Goal: Transaction & Acquisition: Purchase product/service

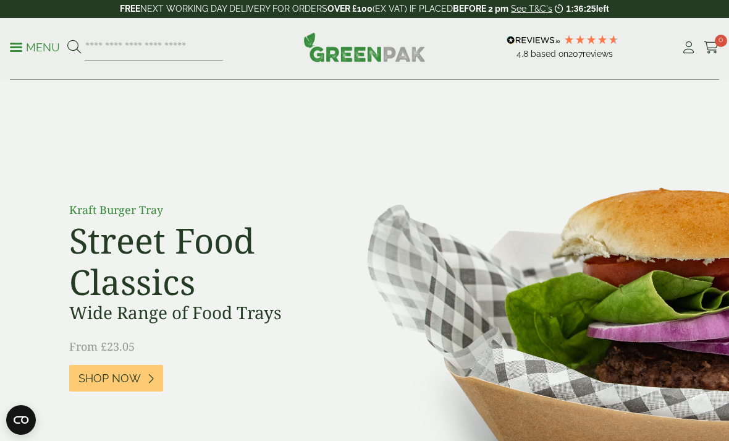
click at [27, 49] on p "Menu" at bounding box center [35, 47] width 50 height 15
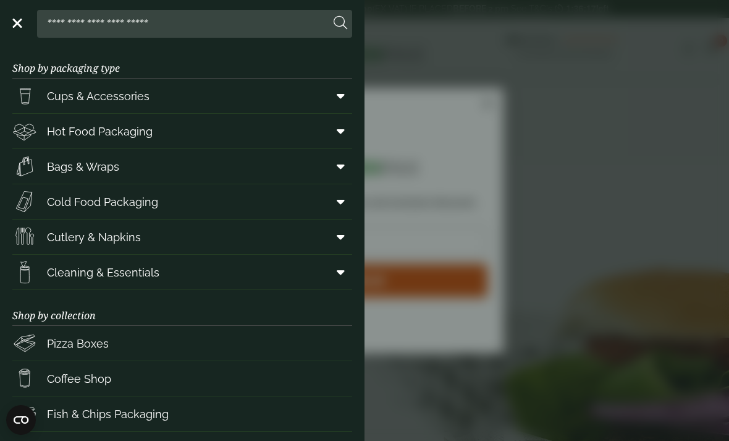
click at [272, 22] on input "search" at bounding box center [186, 24] width 288 height 26
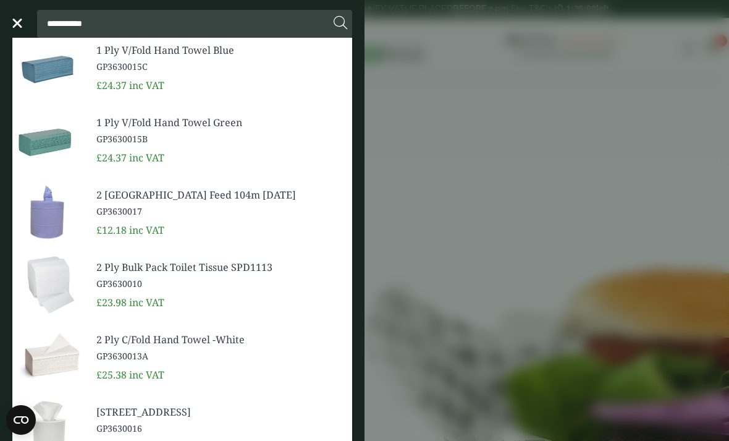
type input "**********"
click at [340, 23] on button at bounding box center [341, 23] width 14 height 16
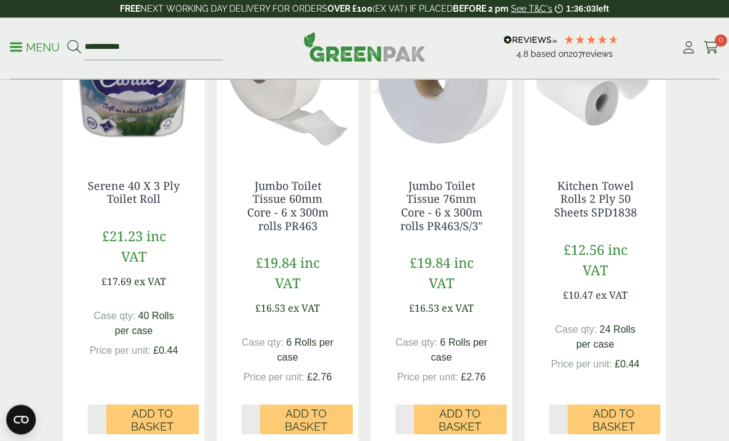
scroll to position [1203, 0]
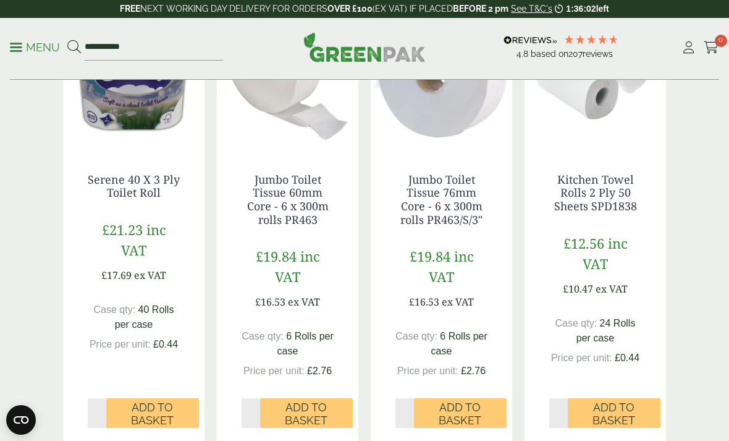
click at [159, 405] on span "Add to Basket" at bounding box center [152, 413] width 75 height 27
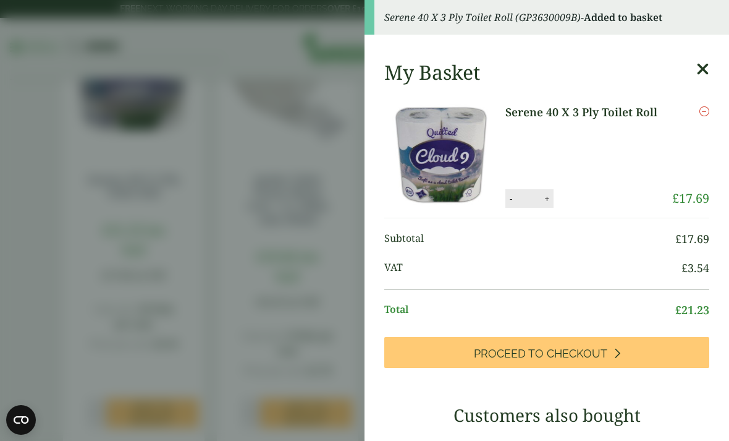
click at [306, 324] on aside "Serene 40 X 3 Ply Toilet Roll (GP3630009B) - Added to basket My Basket Serene 4…" at bounding box center [364, 220] width 729 height 441
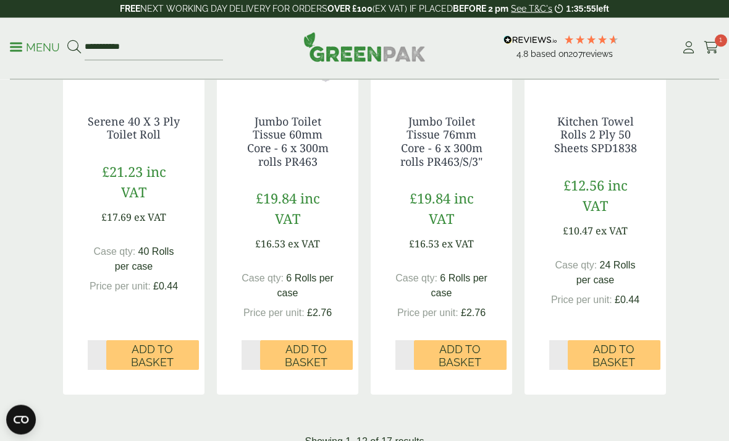
click at [619, 343] on span "Add to Basket" at bounding box center [613, 356] width 75 height 27
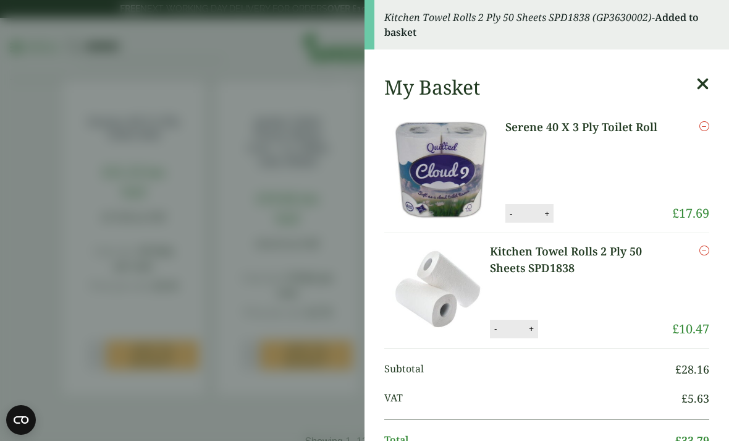
click at [259, 272] on aside "Kitchen Towel Rolls 2 Ply 50 Sheets SPD1838 (GP3630002) - Added to basket My Ba…" at bounding box center [364, 220] width 729 height 441
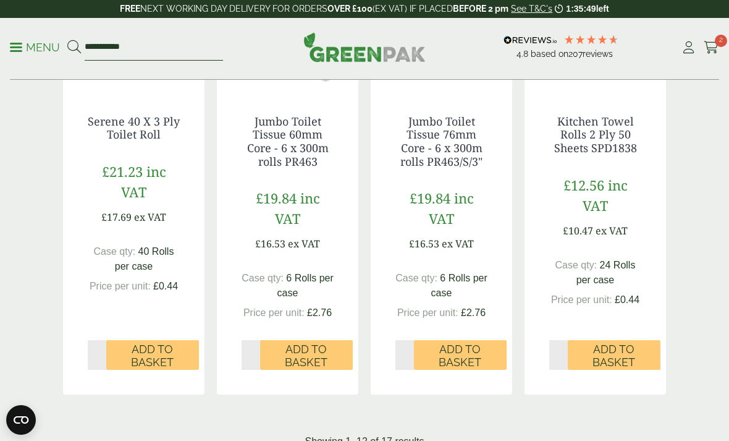
click at [197, 49] on input "**********" at bounding box center [154, 48] width 138 height 26
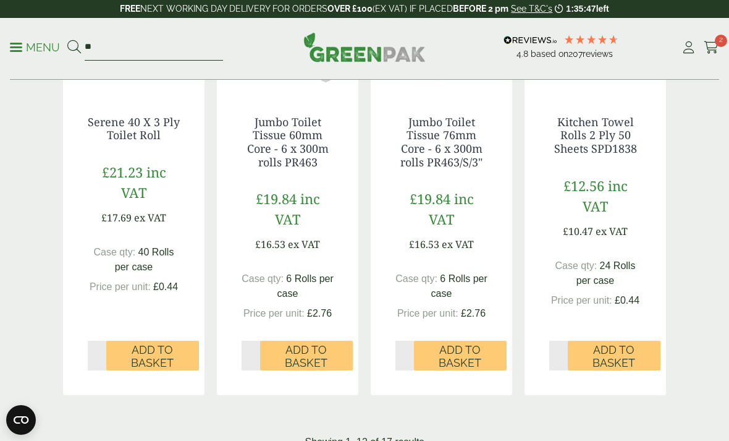
type input "*"
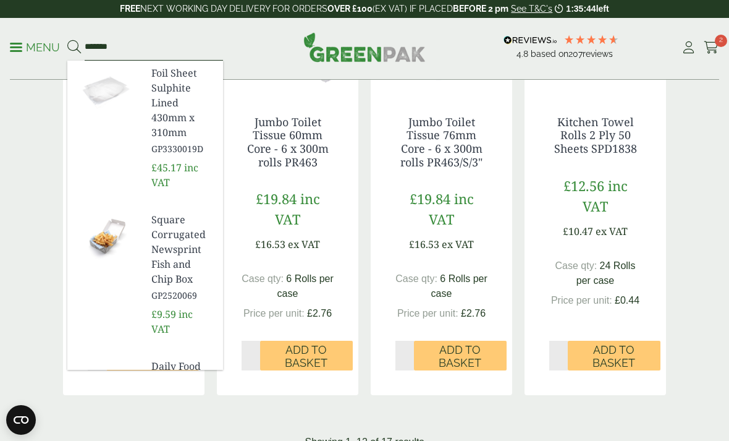
type input "*******"
click at [74, 47] on button at bounding box center [74, 48] width 14 height 16
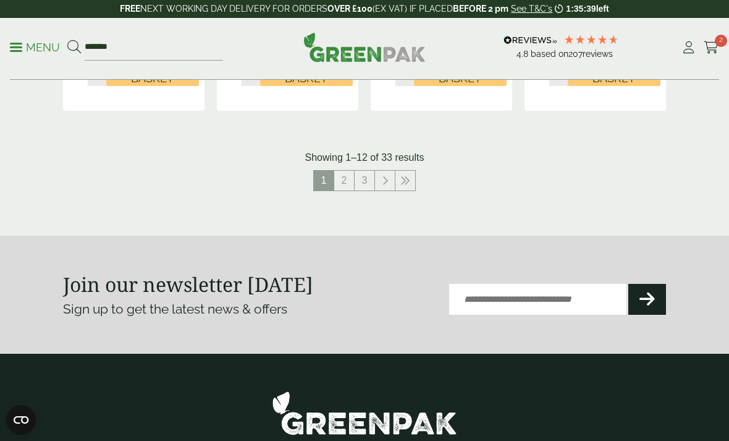
scroll to position [1486, 0]
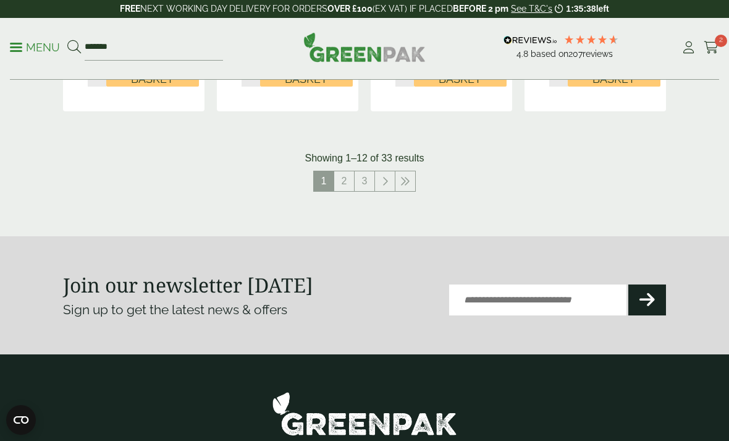
click at [30, 47] on p "Menu" at bounding box center [35, 47] width 50 height 15
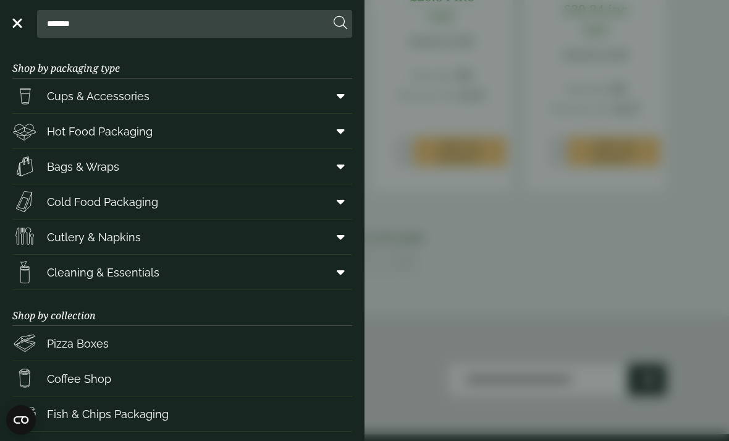
click at [345, 237] on span at bounding box center [338, 236] width 28 height 23
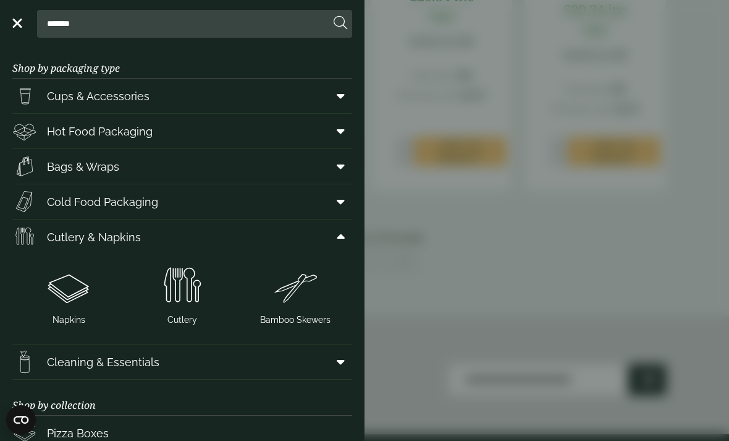
click at [70, 300] on img at bounding box center [68, 285] width 103 height 49
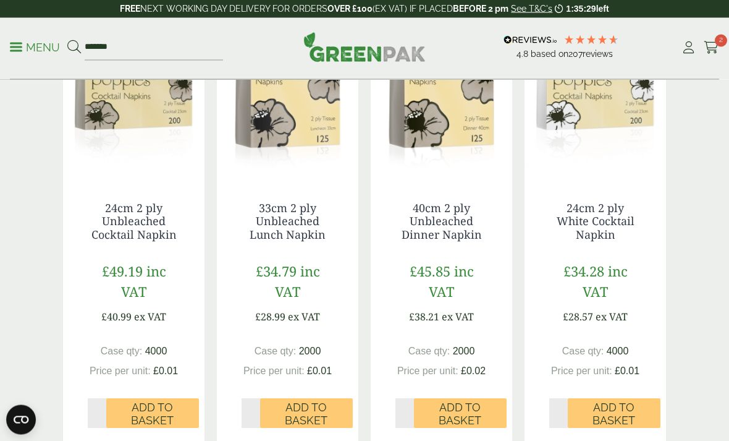
scroll to position [246, 0]
click at [174, 411] on span "Add to Basket" at bounding box center [152, 413] width 75 height 27
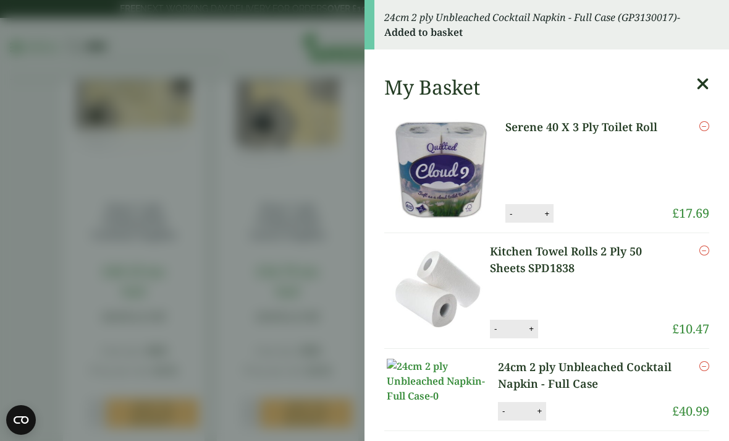
click at [271, 297] on aside "24cm 2 ply Unbleached Cocktail Napkin - Full Case (GP3130017) - Added to basket…" at bounding box center [364, 220] width 729 height 441
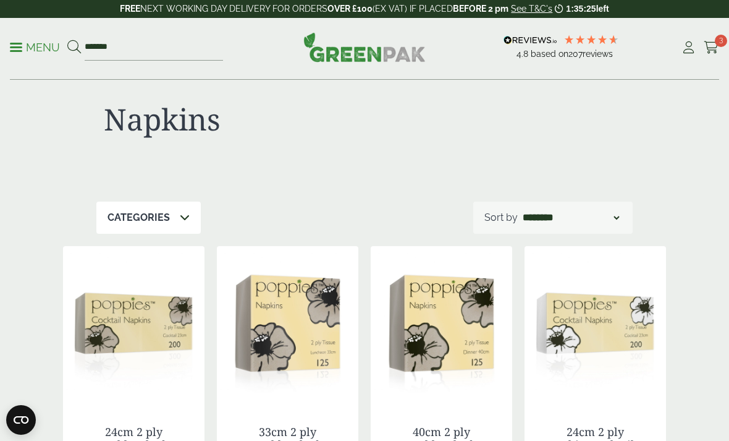
scroll to position [0, 0]
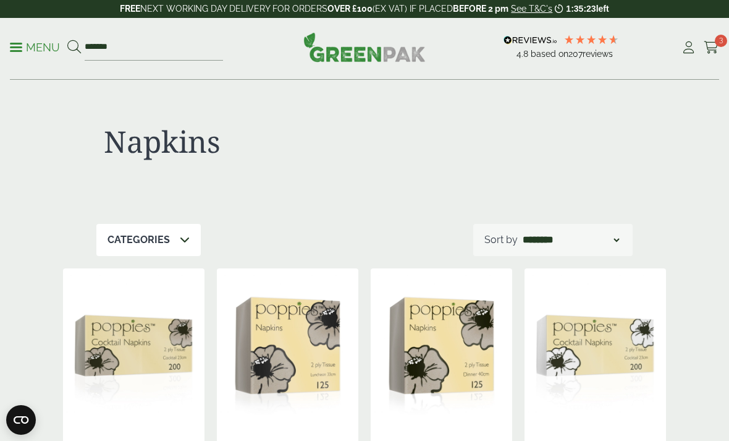
click at [49, 49] on p "Menu" at bounding box center [35, 47] width 50 height 15
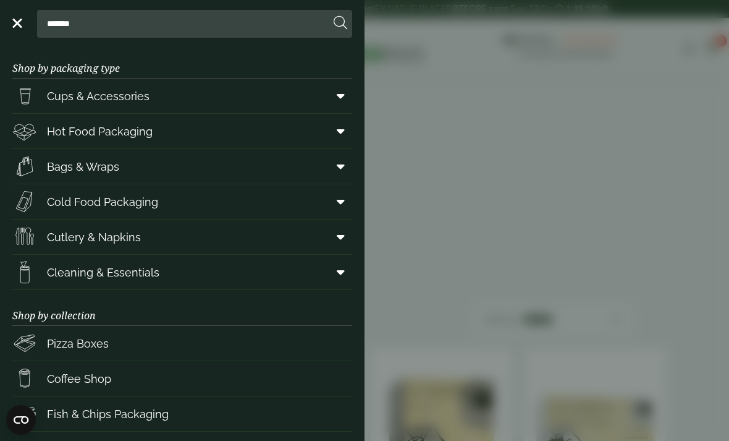
click at [255, 269] on link "Cleaning & Essentials" at bounding box center [182, 272] width 340 height 35
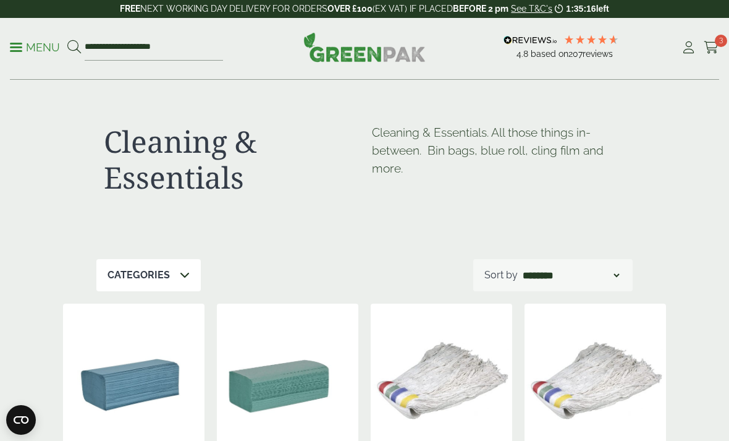
click at [46, 43] on p "Menu" at bounding box center [35, 47] width 50 height 15
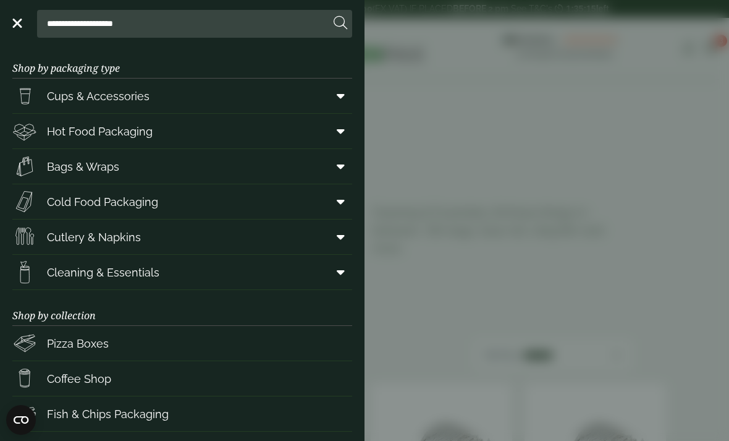
click at [344, 277] on icon at bounding box center [341, 272] width 8 height 12
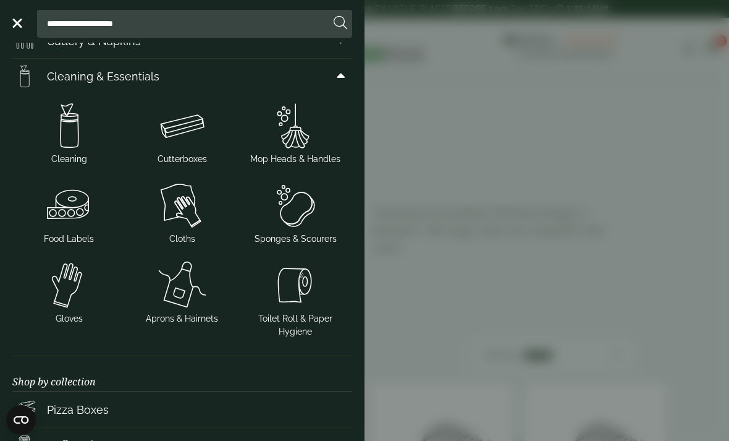
scroll to position [202, 0]
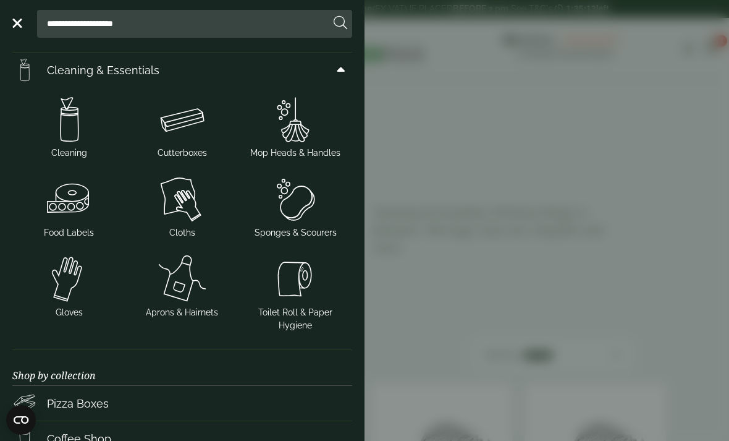
click at [179, 204] on img at bounding box center [181, 198] width 103 height 49
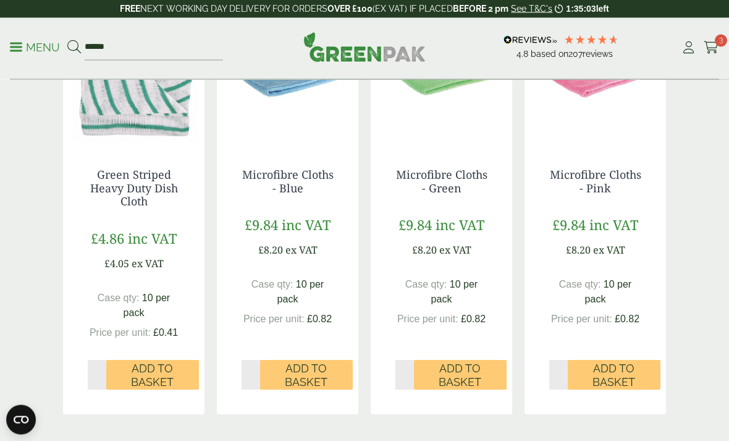
scroll to position [1194, 0]
click at [319, 374] on span "Add to Basket" at bounding box center [306, 374] width 75 height 27
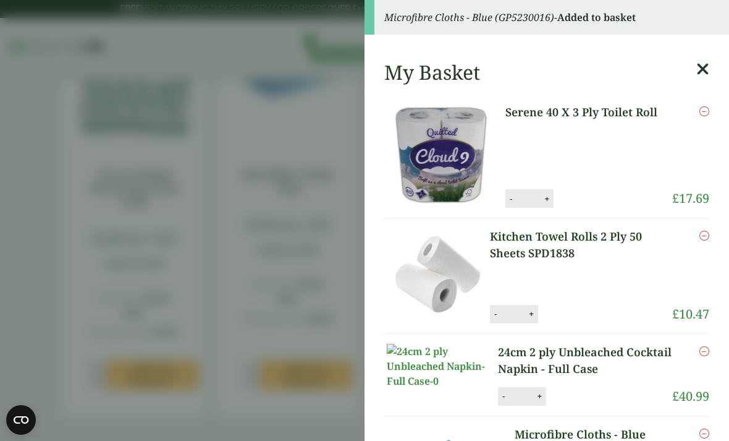
click at [318, 112] on aside "Microfibre Cloths - Blue (GP5230016) - Added to basket My Basket Serene 40 X 3 …" at bounding box center [364, 220] width 729 height 441
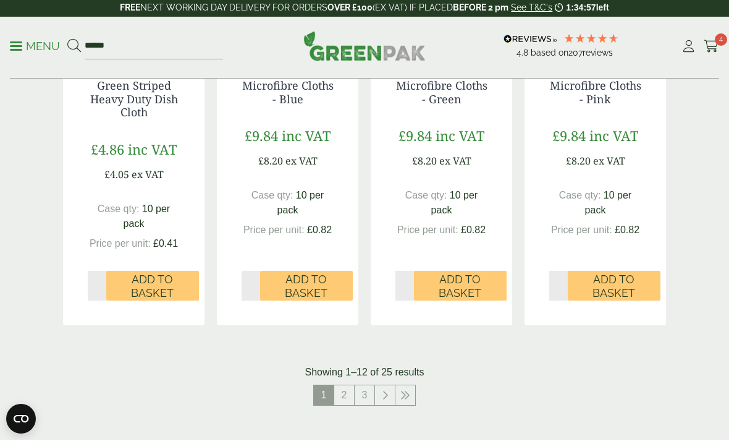
scroll to position [1283, 0]
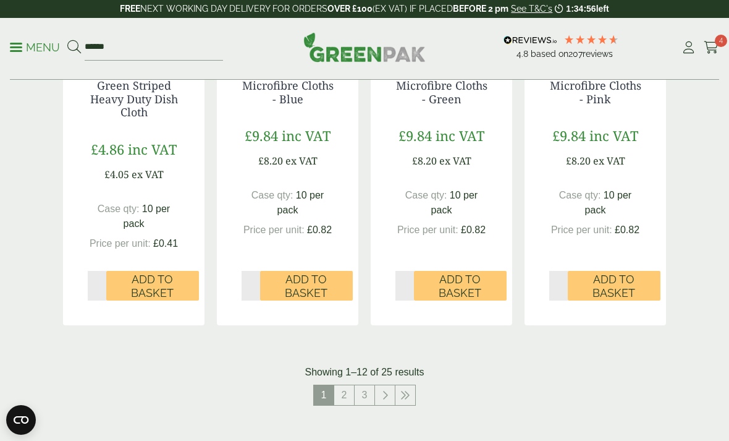
click at [344, 392] on link "2" at bounding box center [344, 395] width 20 height 20
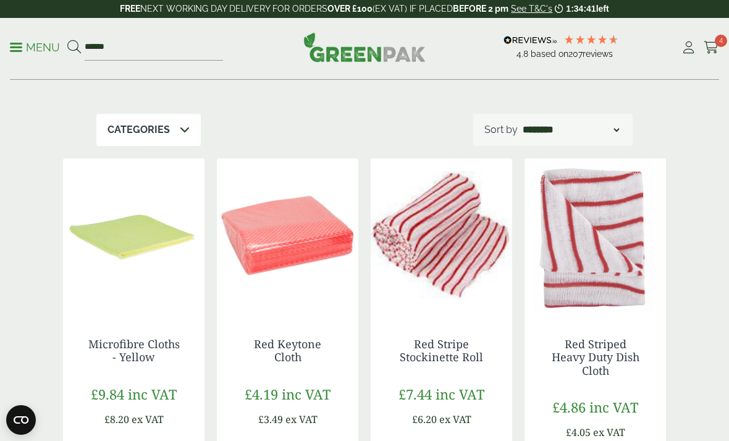
scroll to position [109, 0]
click at [195, 54] on input "******" at bounding box center [154, 48] width 138 height 26
type input "*"
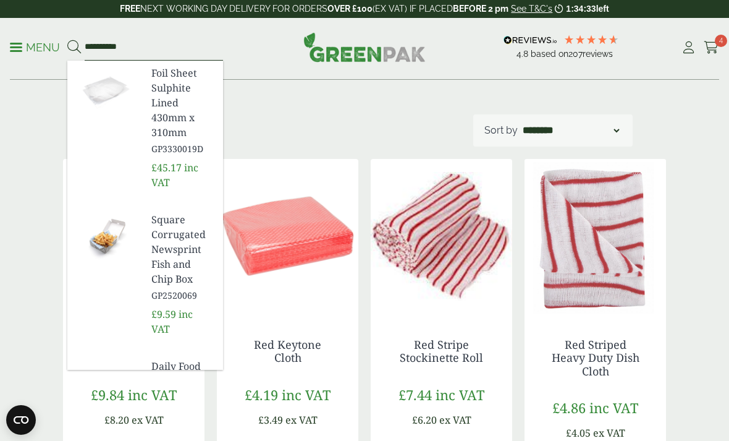
type input "**********"
click at [74, 47] on button at bounding box center [74, 48] width 14 height 16
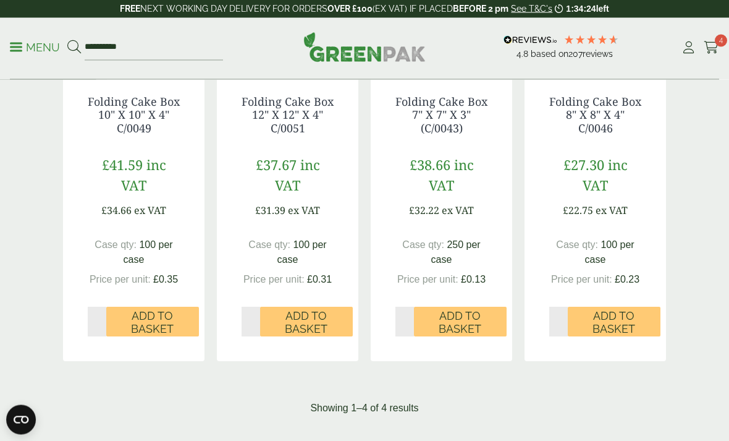
scroll to position [352, 0]
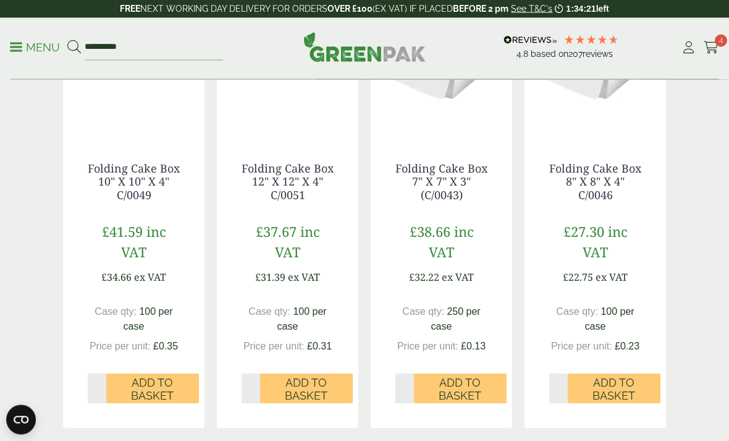
click at [181, 387] on span "Add to Basket" at bounding box center [152, 389] width 75 height 27
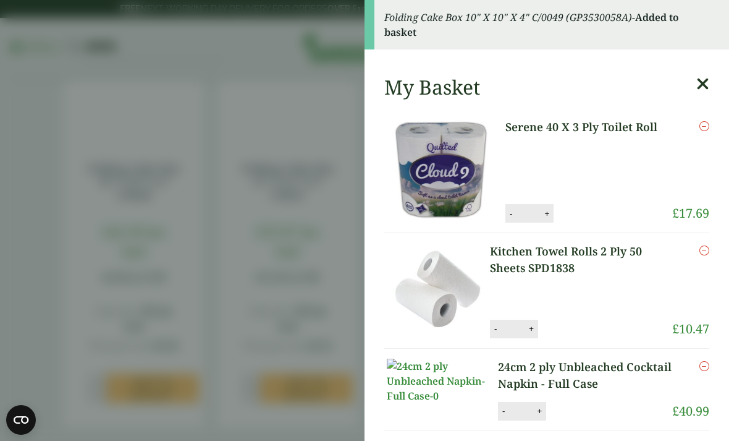
click at [316, 132] on aside "Folding Cake Box 10" X 10" X 4" C/0049 (GP3530058A) - Added to basket My Basket…" at bounding box center [364, 220] width 729 height 441
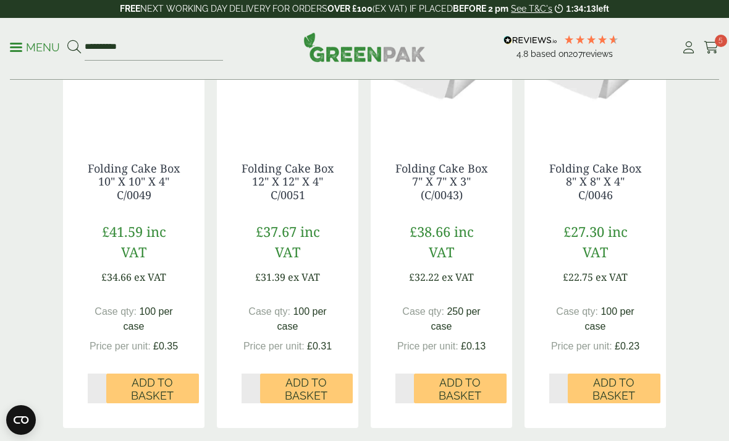
click at [625, 382] on span "Add to Basket" at bounding box center [613, 389] width 75 height 27
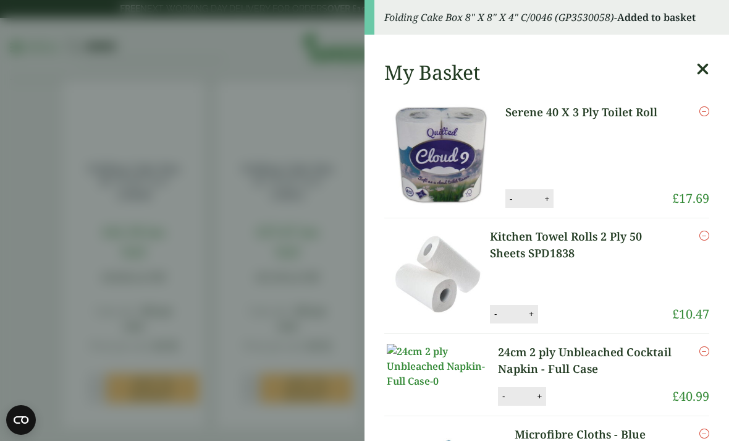
click at [327, 103] on aside "Folding Cake Box 8" X 8" X 4" C/0046 (GP3530058) - Added to basket My Basket Se…" at bounding box center [364, 220] width 729 height 441
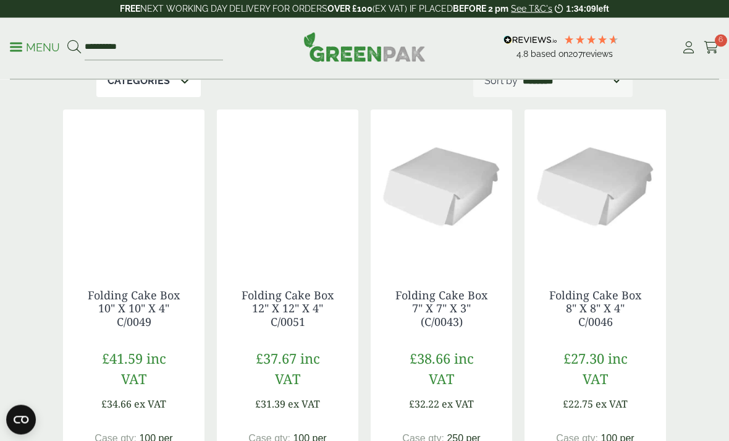
scroll to position [159, 0]
click at [714, 48] on icon at bounding box center [711, 47] width 15 height 12
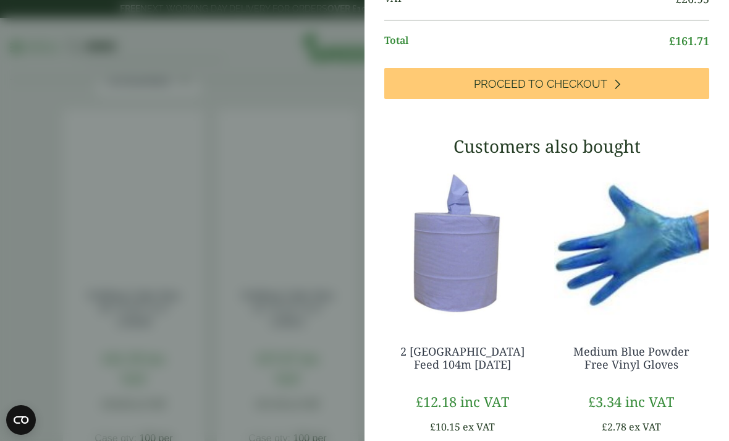
scroll to position [732, 0]
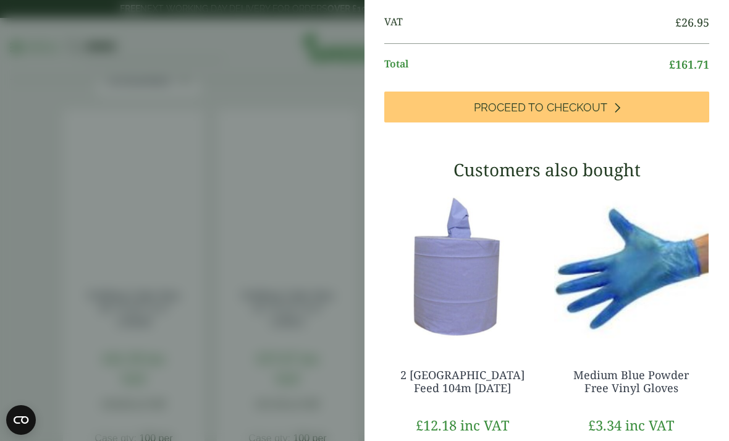
click at [668, 115] on link "Proceed to Checkout" at bounding box center [546, 106] width 325 height 31
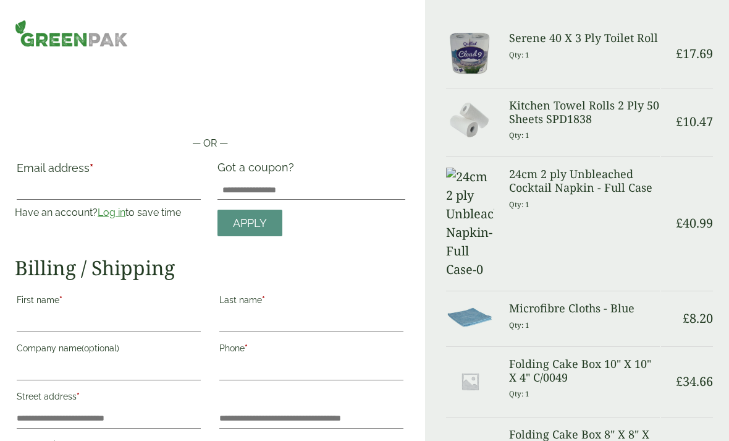
click at [120, 217] on link "Log in" at bounding box center [112, 212] width 28 height 12
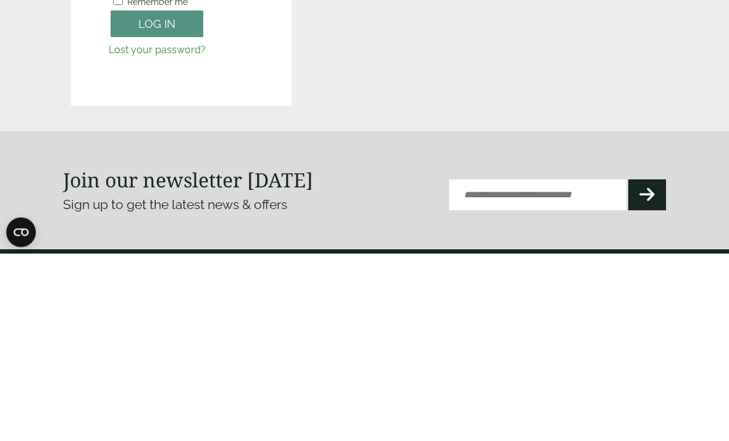
type input "**********"
click at [157, 211] on button "Log in" at bounding box center [157, 211] width 93 height 27
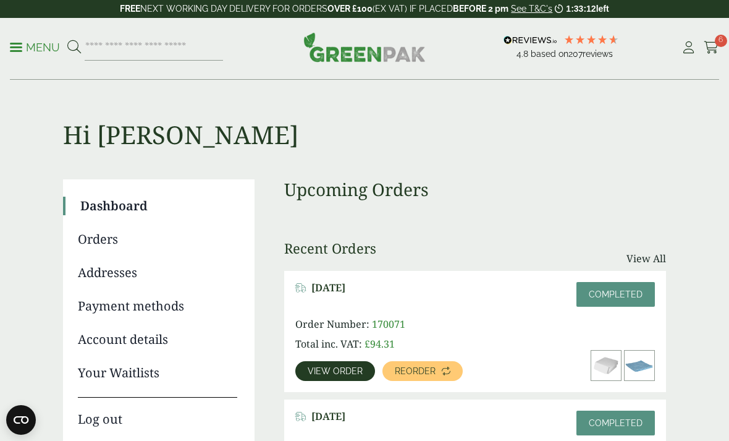
click at [696, 48] on icon at bounding box center [688, 47] width 15 height 12
click at [707, 51] on icon at bounding box center [711, 47] width 15 height 12
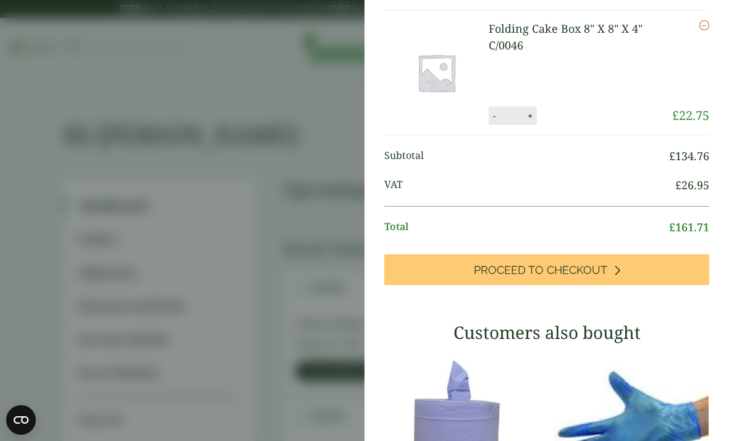
scroll to position [566, 0]
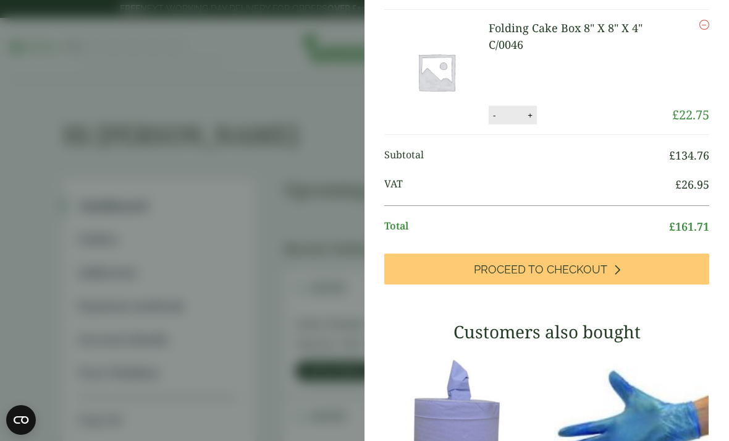
click at [595, 267] on link "Proceed to Checkout" at bounding box center [546, 268] width 325 height 31
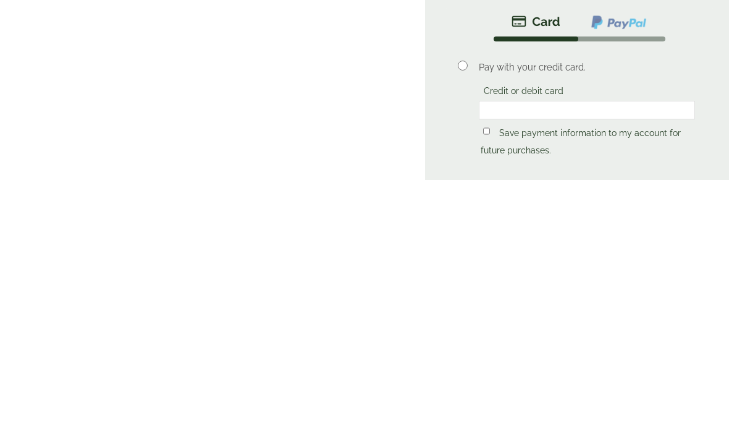
scroll to position [745, 0]
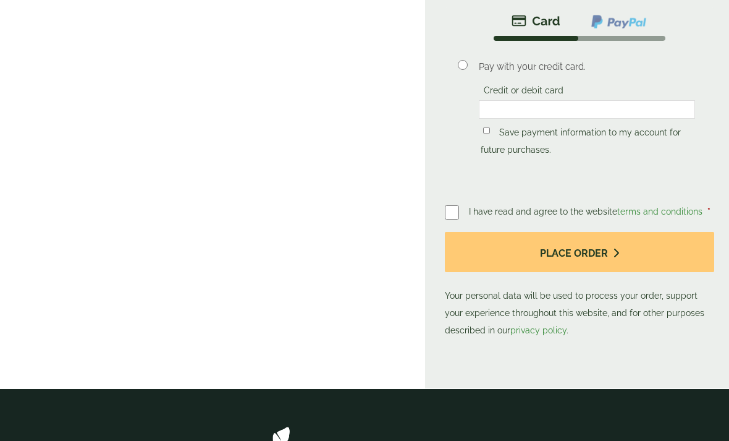
click at [622, 232] on button "Place order" at bounding box center [579, 252] width 269 height 40
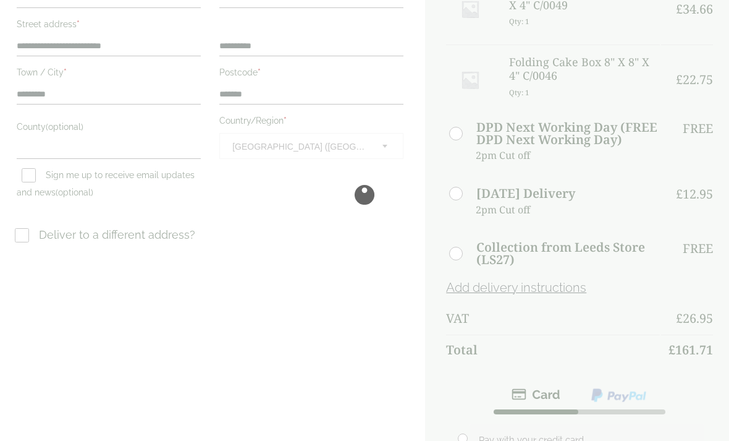
scroll to position [356, 0]
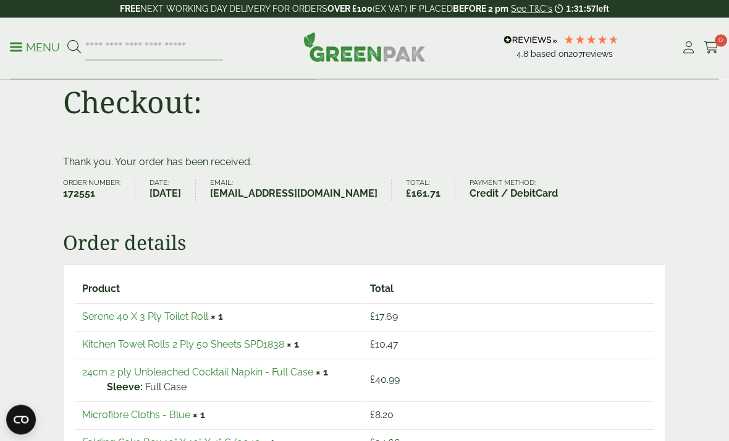
scroll to position [36, 0]
